Goal: Transaction & Acquisition: Purchase product/service

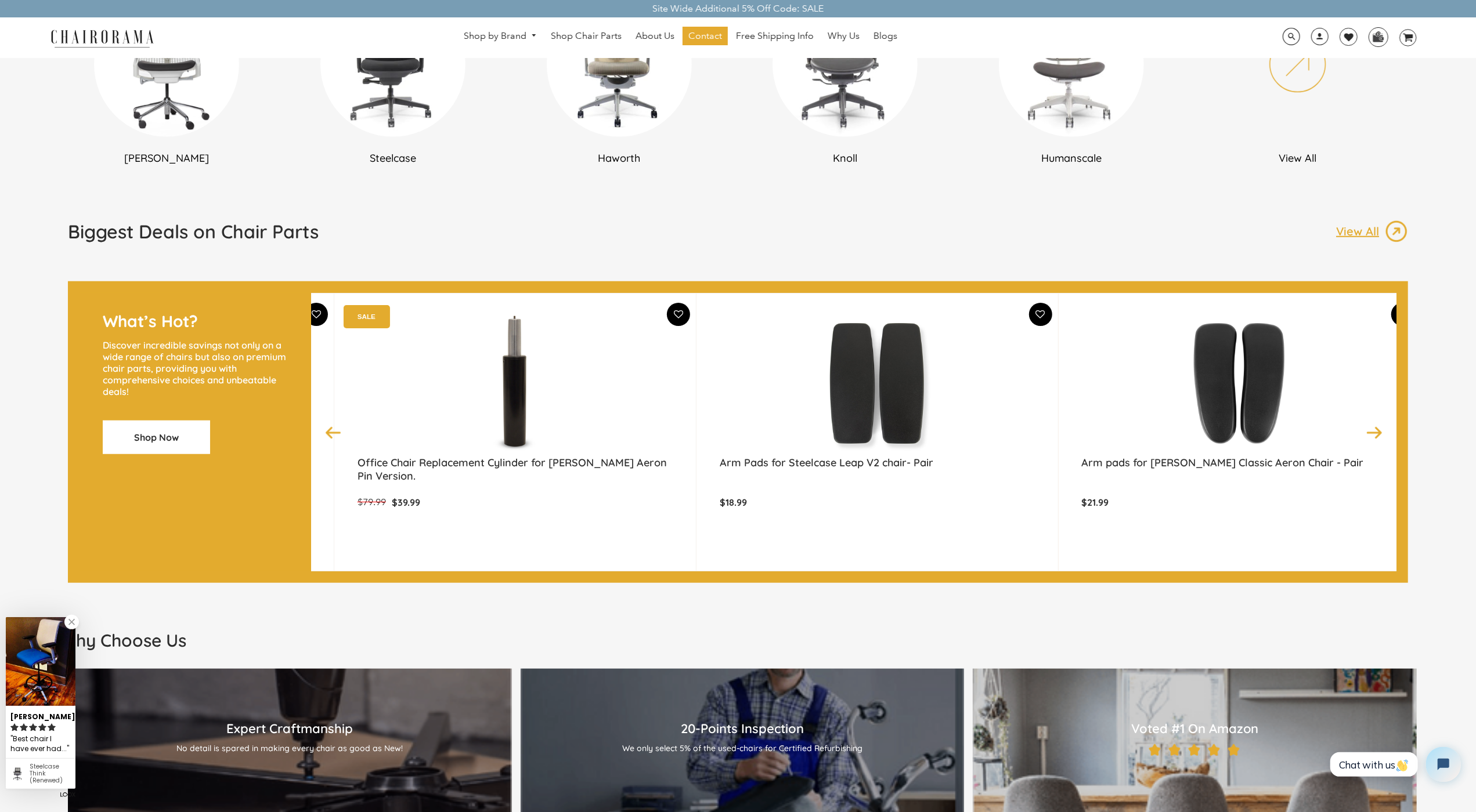
scroll to position [810, 0]
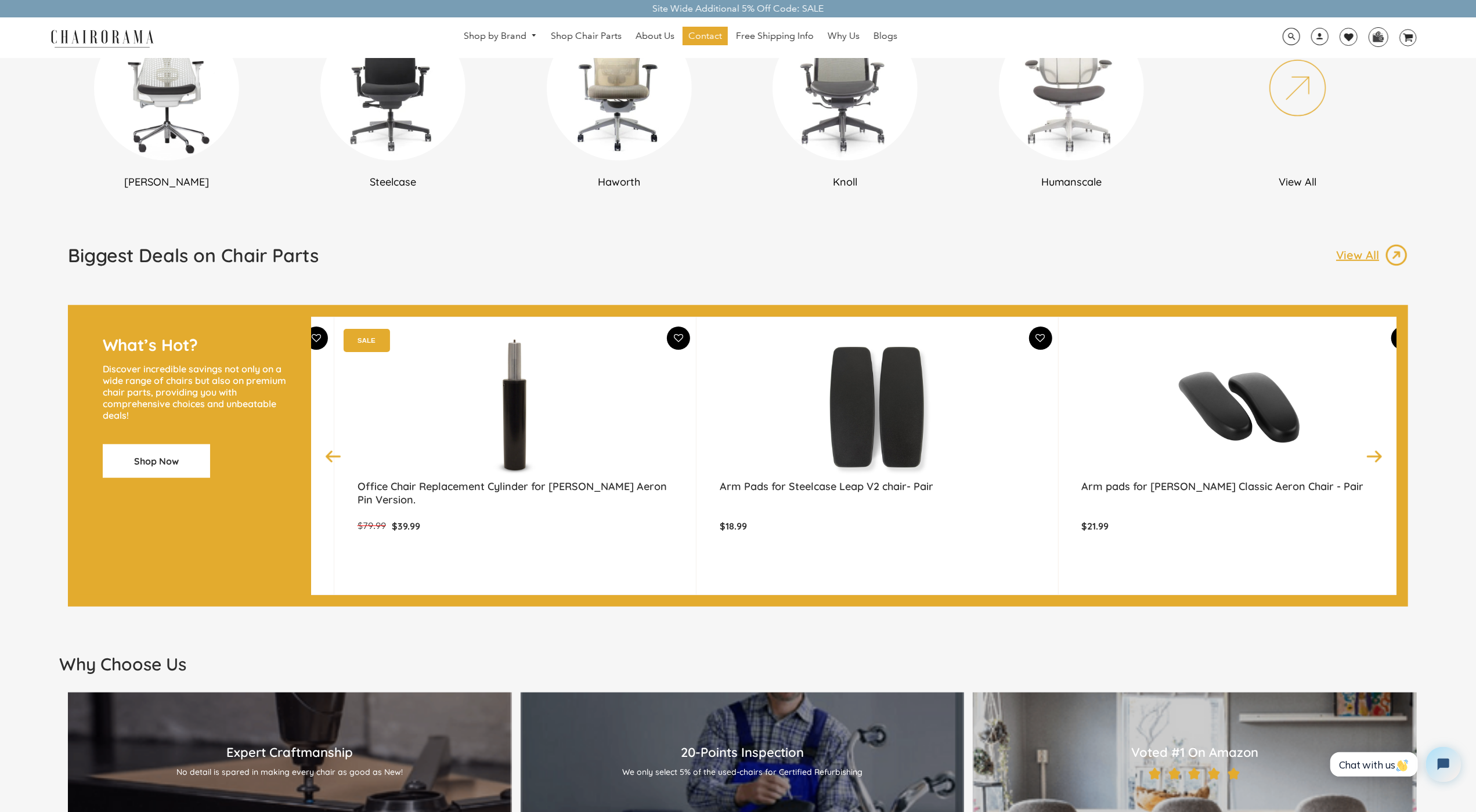
click at [1119, 407] on img at bounding box center [1240, 407] width 316 height 145
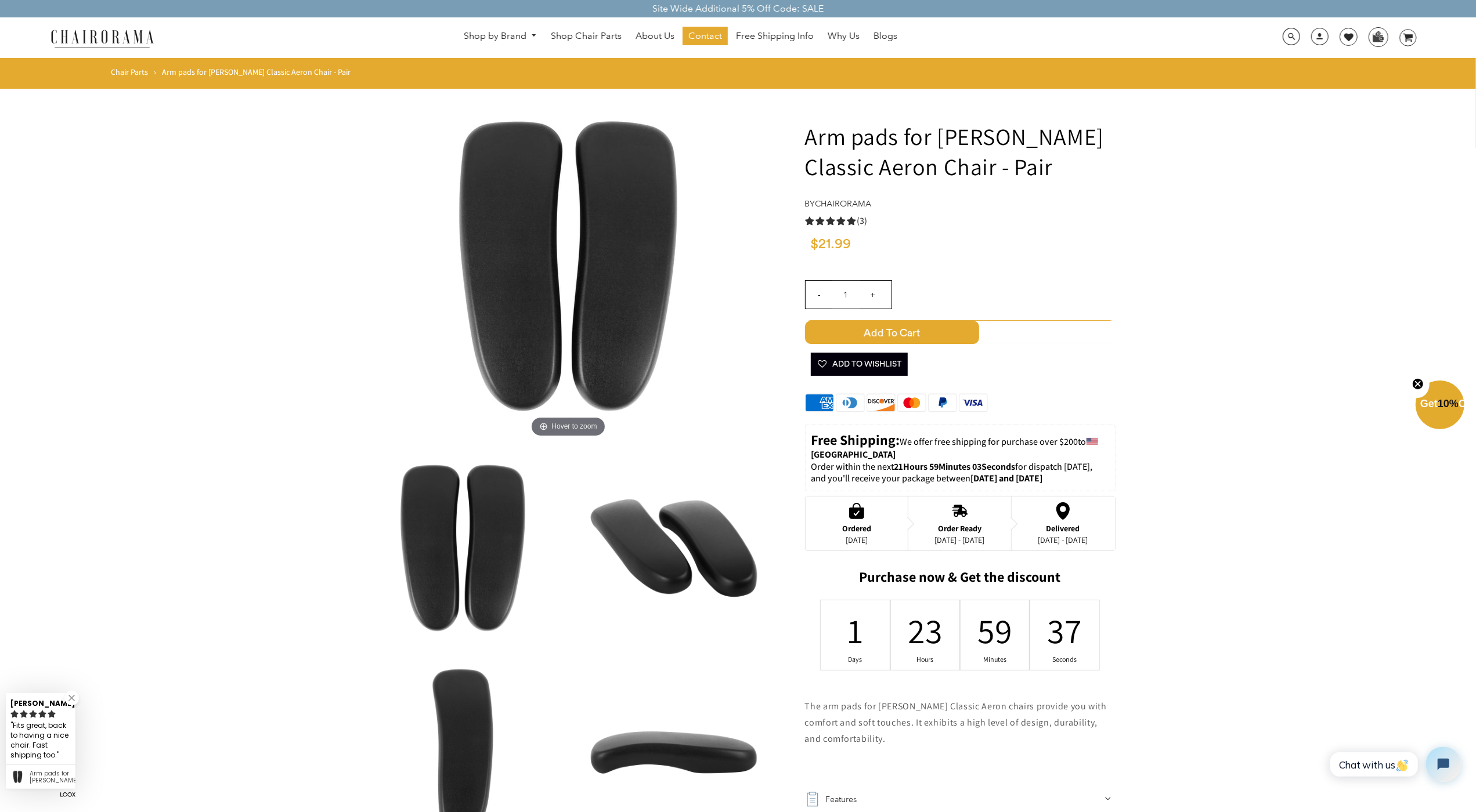
click at [1119, 407] on form "Arm pads for Herman Miller Classic Aeron Chair - Pair by chairorama 5.0 rating …" at bounding box center [738, 608] width 1476 height 1038
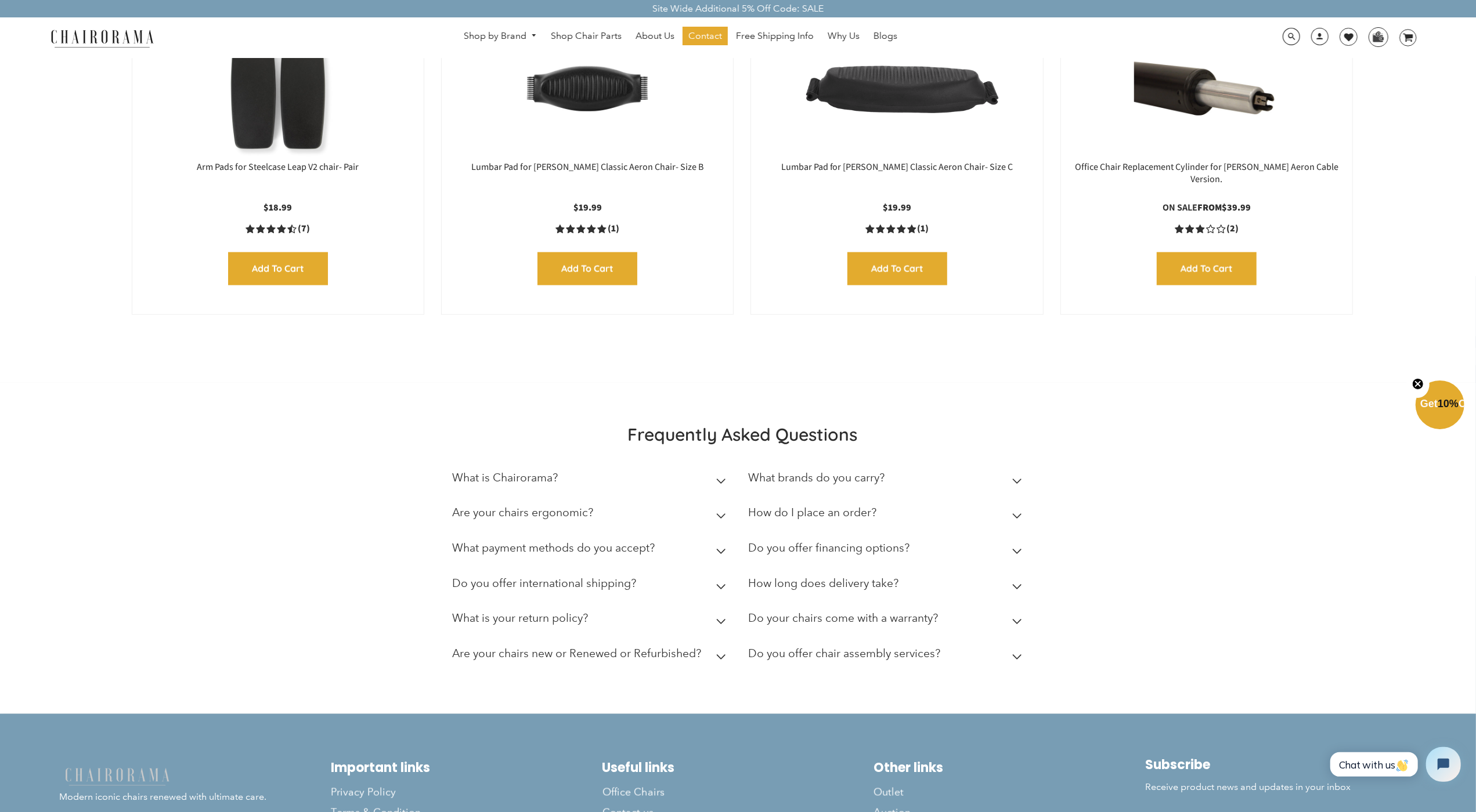
scroll to position [1534, 0]
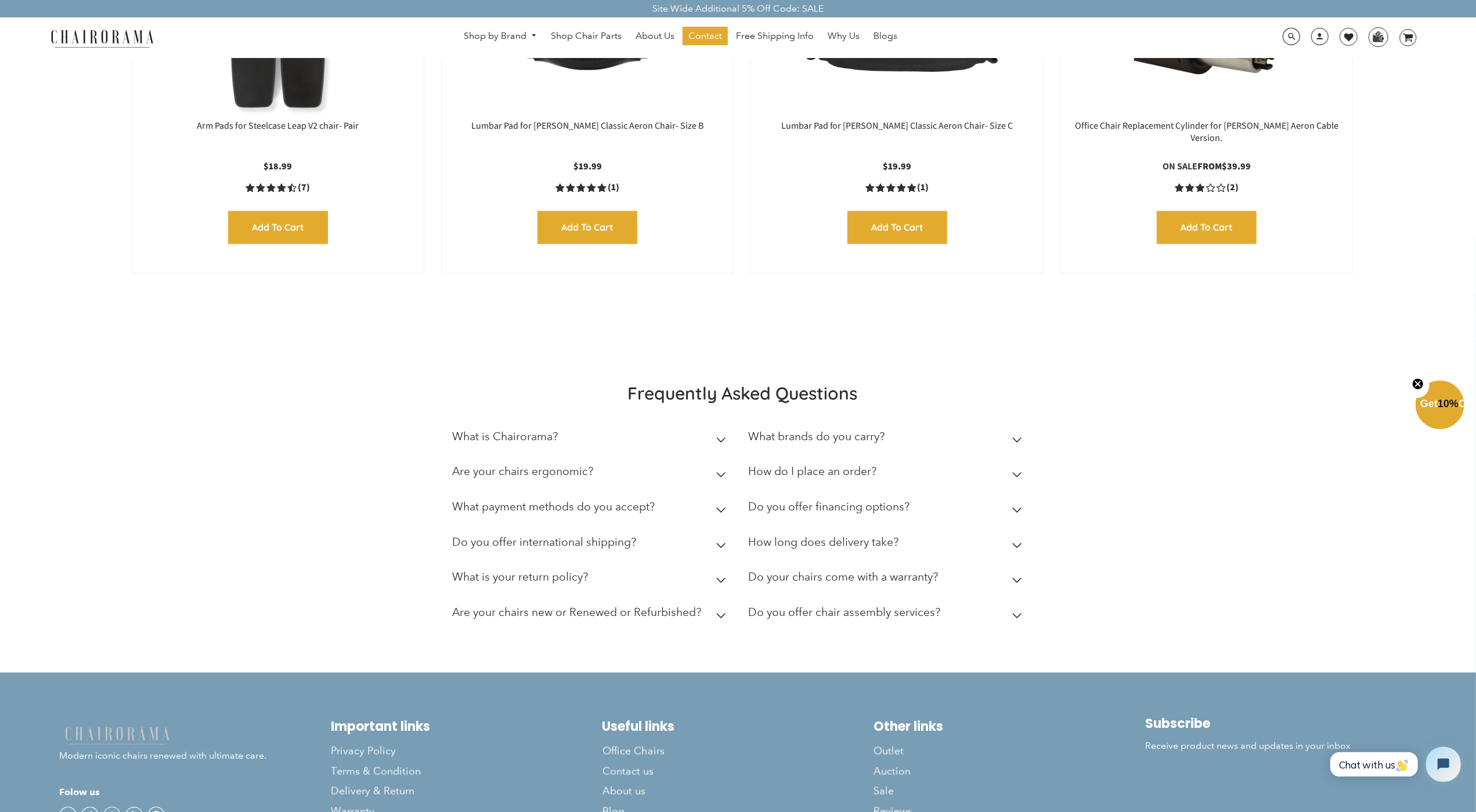
click at [164, 47] on link at bounding box center [124, 38] width 160 height 20
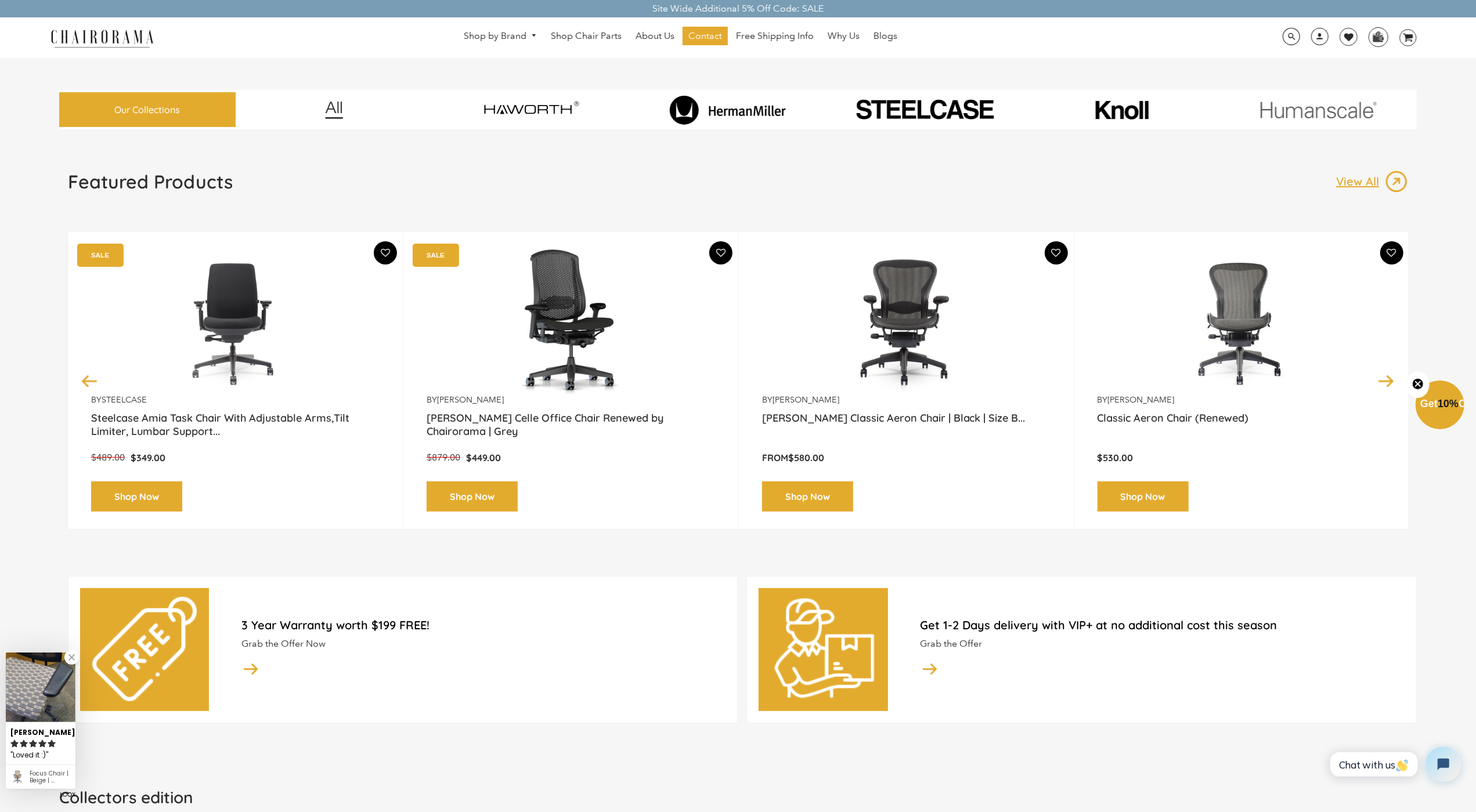
click at [164, 47] on link at bounding box center [124, 38] width 160 height 20
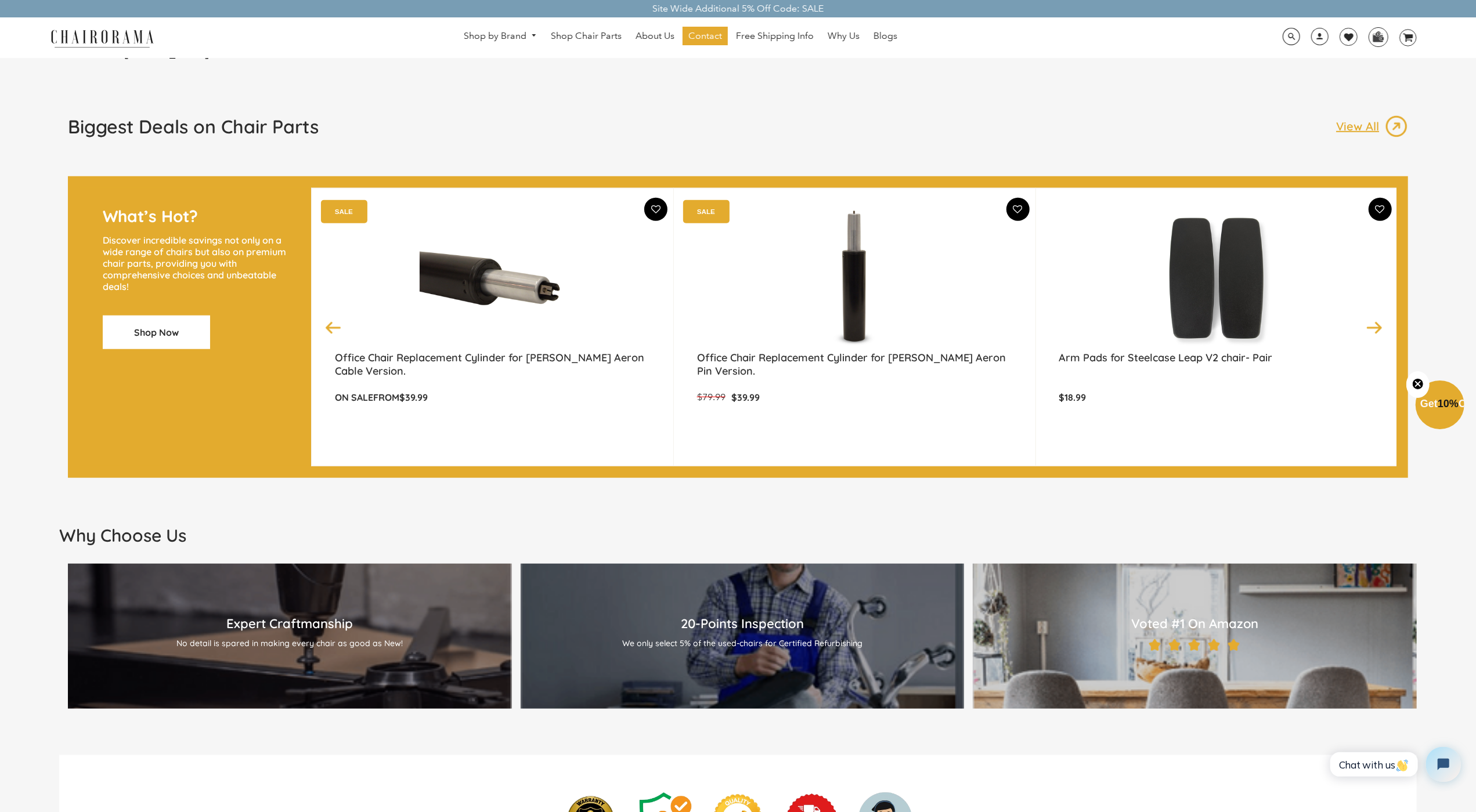
scroll to position [923, 0]
